Goal: Information Seeking & Learning: Check status

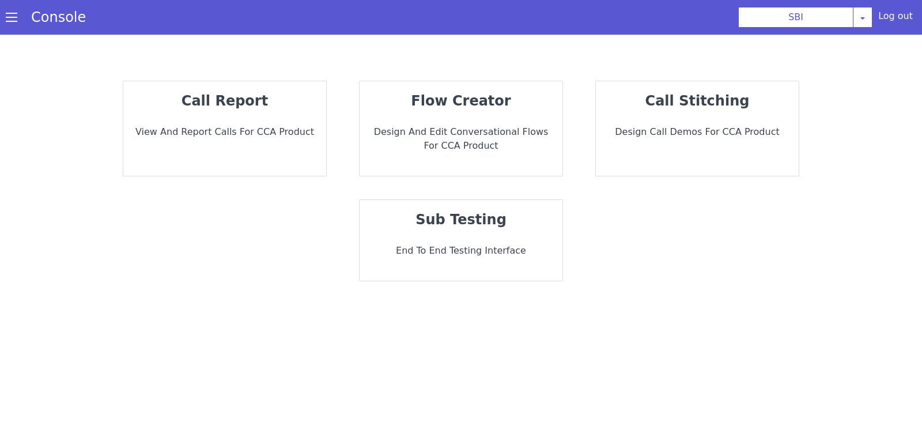
click at [237, 139] on div "call report View and report calls for CCA Product" at bounding box center [224, 128] width 203 height 95
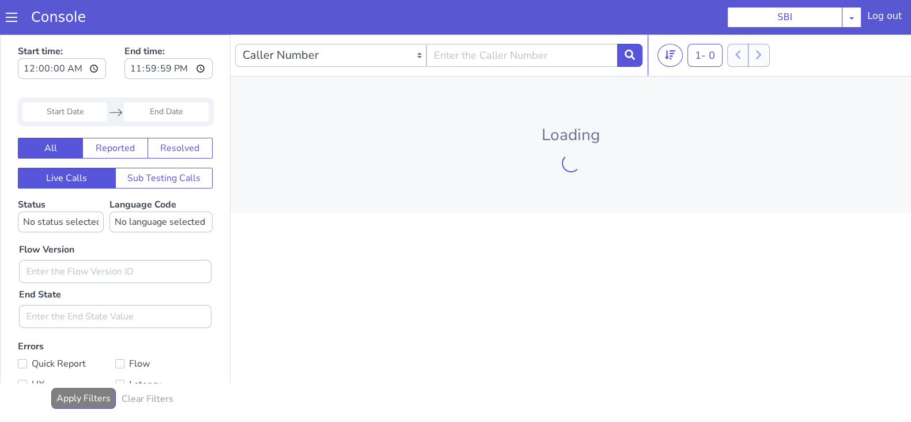
click at [63, 108] on input "Start Date" at bounding box center [64, 112] width 85 height 20
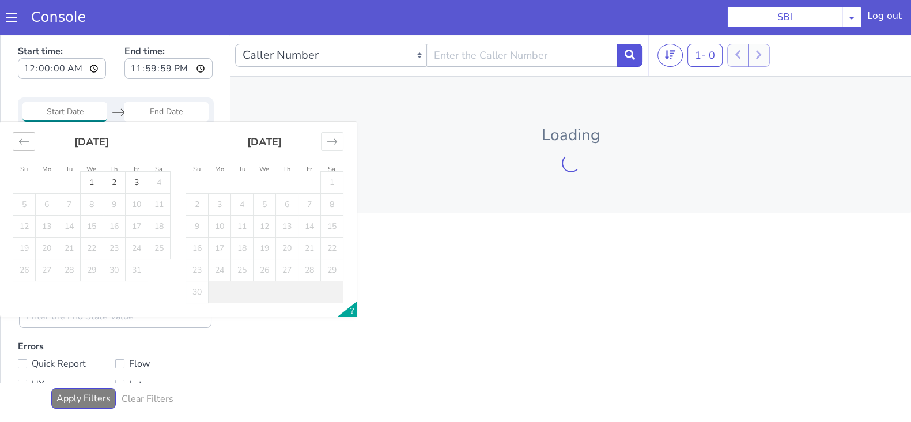
click at [20, 138] on icon "Move backward to switch to the previous month." at bounding box center [23, 141] width 11 height 11
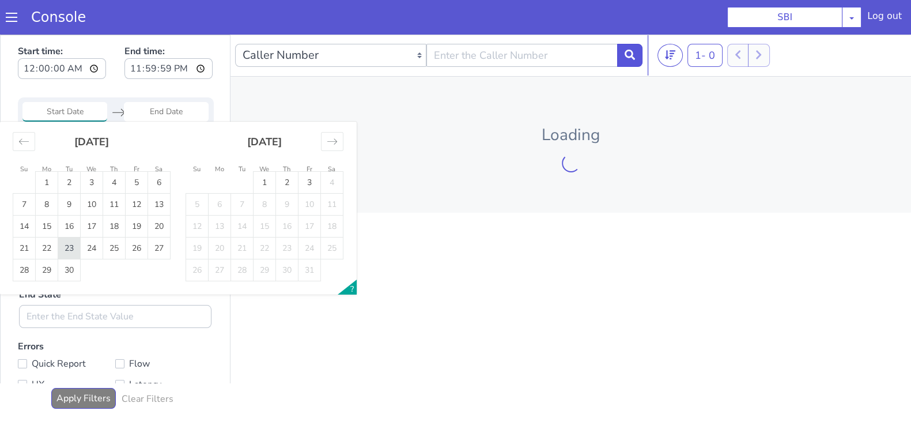
click at [71, 244] on td "23" at bounding box center [69, 248] width 22 height 22
type input "23 Sep 2025"
click at [167, 105] on input "End Date" at bounding box center [166, 112] width 85 height 20
click at [76, 246] on td "23" at bounding box center [69, 248] width 22 height 22
type input "23 Sep 2025"
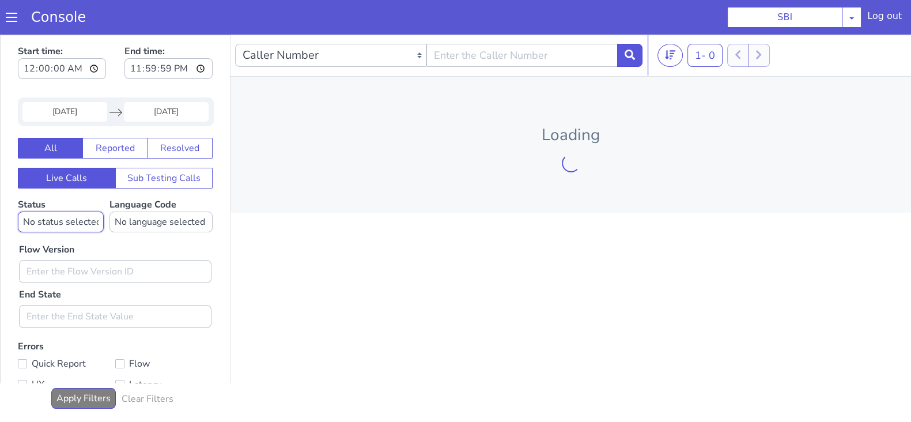
click at [61, 217] on select "No status selected HANGUP USER_HANGUP TRANSFER UNKNOWN" at bounding box center [61, 222] width 86 height 21
click at [18, 212] on select "No status selected HANGUP USER_HANGUP TRANSFER UNKNOWN" at bounding box center [61, 222] width 86 height 21
click at [69, 222] on select "No status selected HANGUP USER_HANGUP TRANSFER UNKNOWN" at bounding box center [61, 222] width 86 height 21
select select "TRANSFER"
click at [18, 212] on select "No status selected HANGUP USER_HANGUP TRANSFER UNKNOWN" at bounding box center [61, 222] width 86 height 21
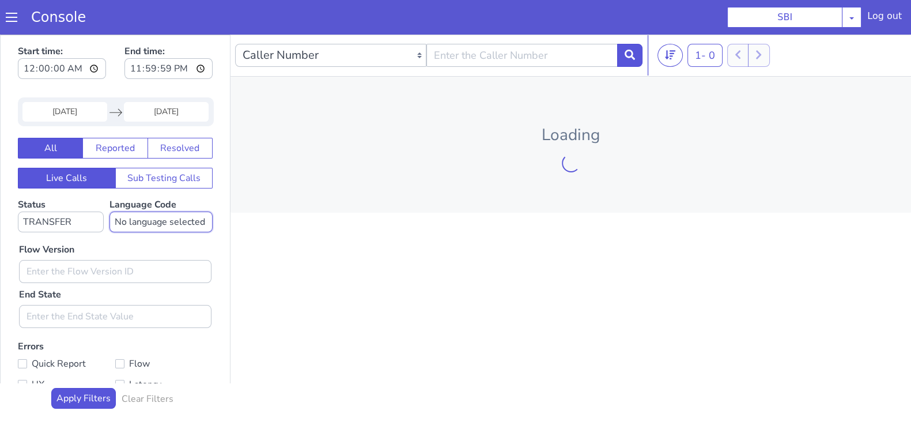
click at [163, 229] on select "No language selected Hindi English Tamil Telugu Kanada Marathi Malayalam Gujara…" at bounding box center [161, 222] width 103 height 21
select select "en"
click at [110, 212] on select "No language selected Hindi English Tamil Telugu Kanada Marathi Malayalam Gujara…" at bounding box center [161, 222] width 103 height 21
click at [58, 271] on input "text" at bounding box center [115, 271] width 193 height 23
type input "0.1.4"
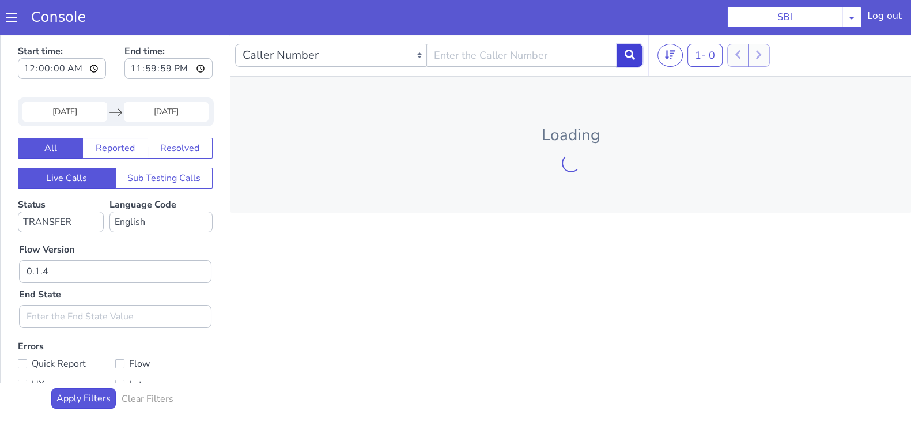
click at [633, 50] on icon at bounding box center [630, 55] width 10 height 10
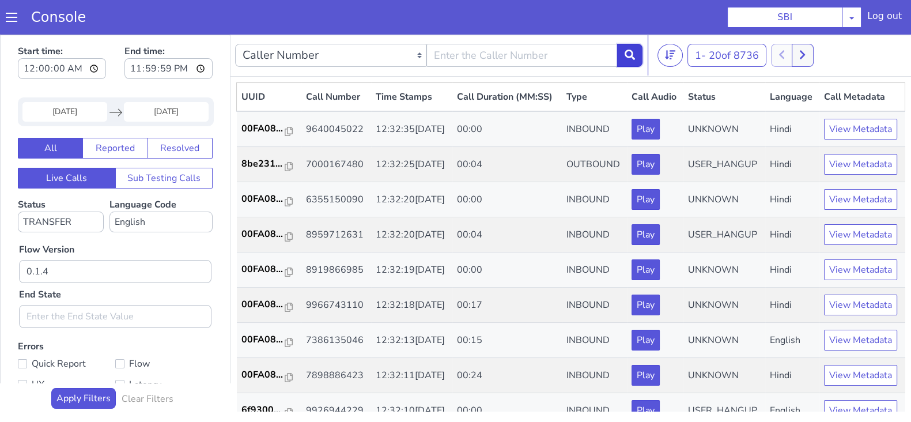
click at [634, 55] on icon at bounding box center [630, 55] width 10 height 10
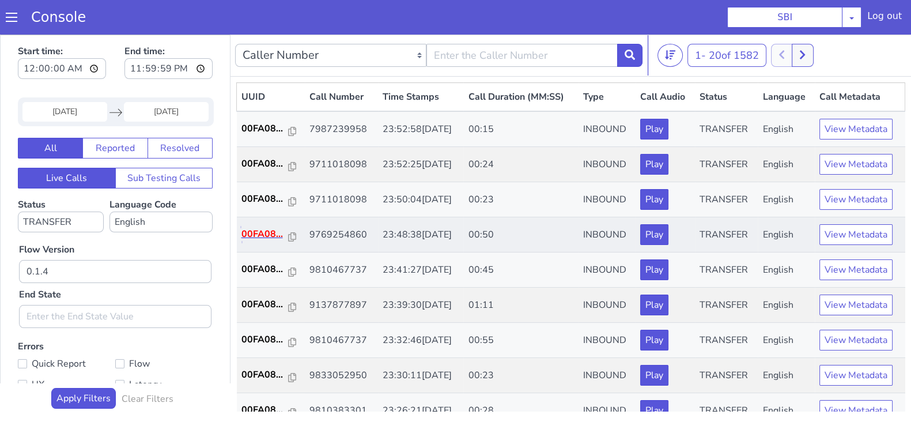
click at [259, 227] on p "00FA08..." at bounding box center [265, 234] width 47 height 14
